Goal: Navigation & Orientation: Find specific page/section

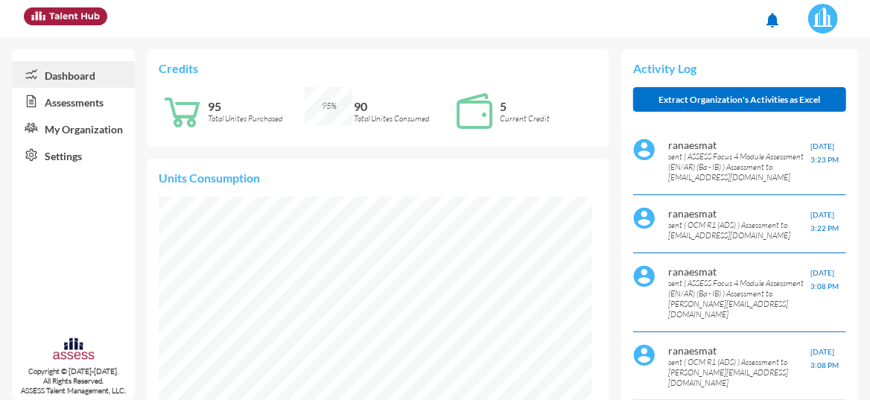
click at [45, 69] on link "Dashboard" at bounding box center [73, 74] width 123 height 27
click at [101, 105] on link "Assessments" at bounding box center [73, 101] width 123 height 27
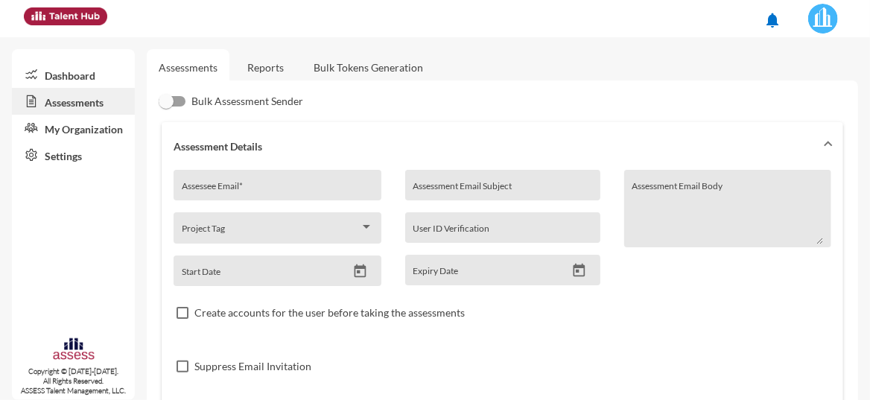
click at [42, 68] on icon at bounding box center [28, 74] width 33 height 15
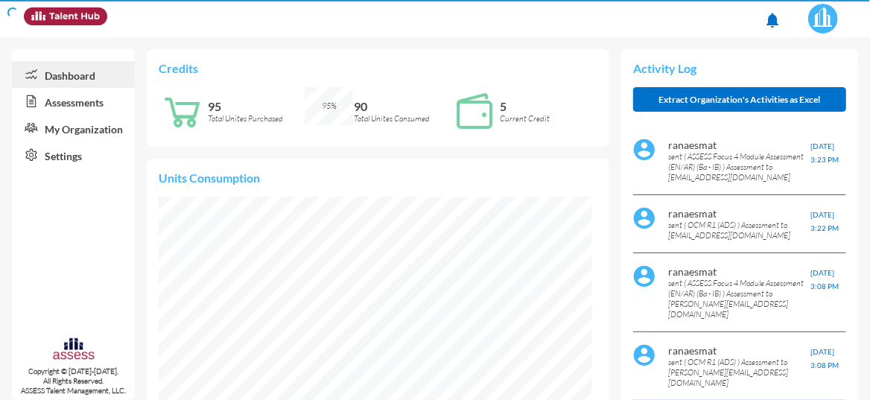
scroll to position [96, 205]
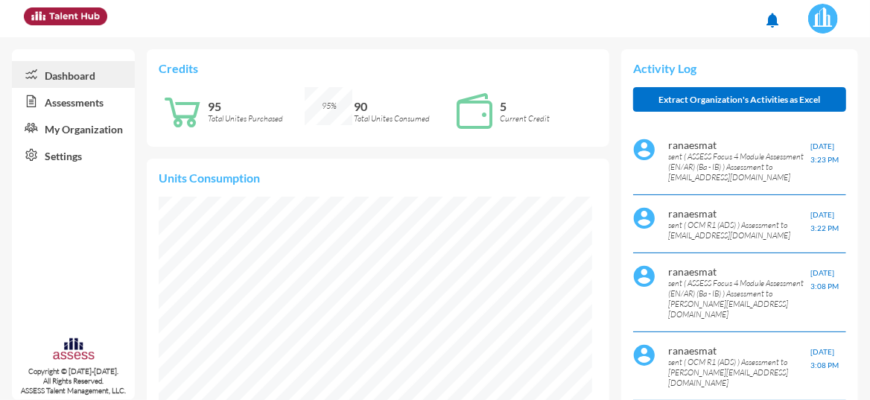
scroll to position [96, 193]
